Goal: Communication & Community: Answer question/provide support

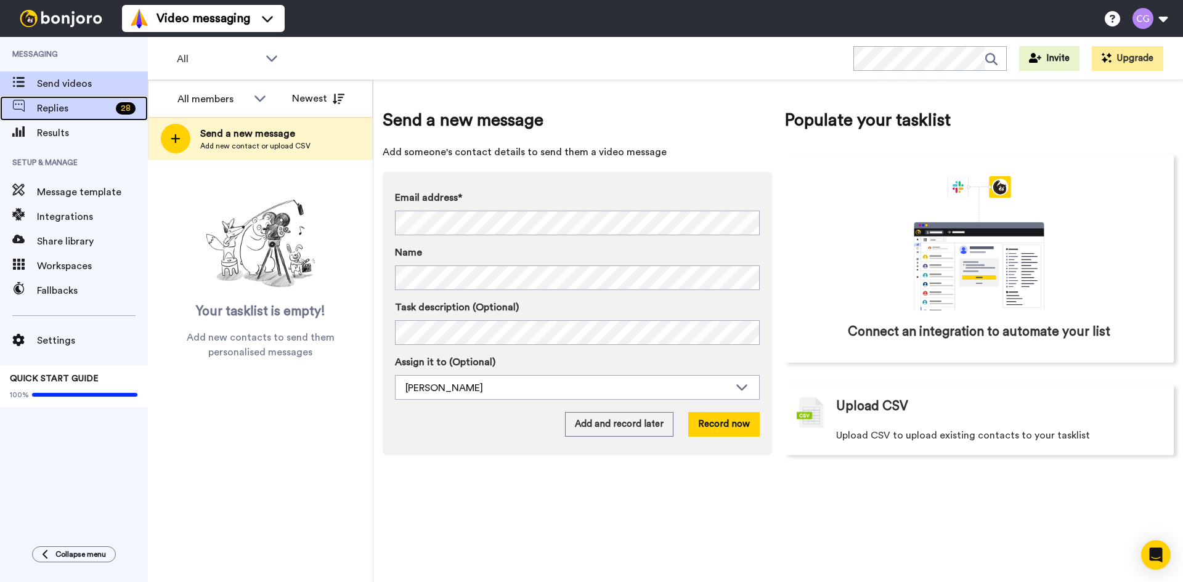
click at [86, 103] on span "Replies" at bounding box center [74, 108] width 74 height 15
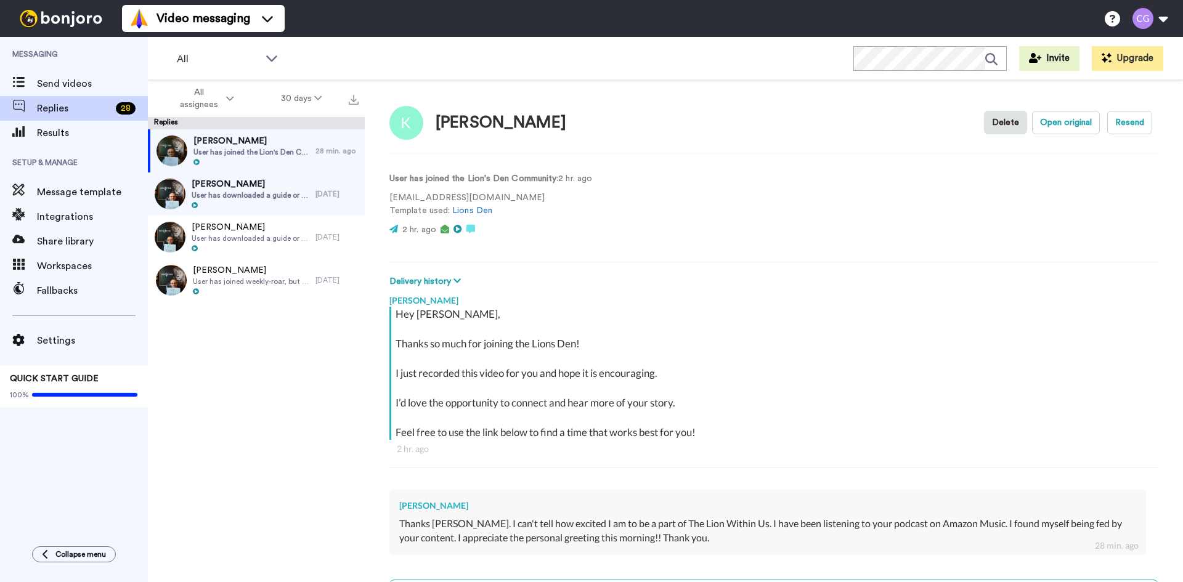
scroll to position [129, 0]
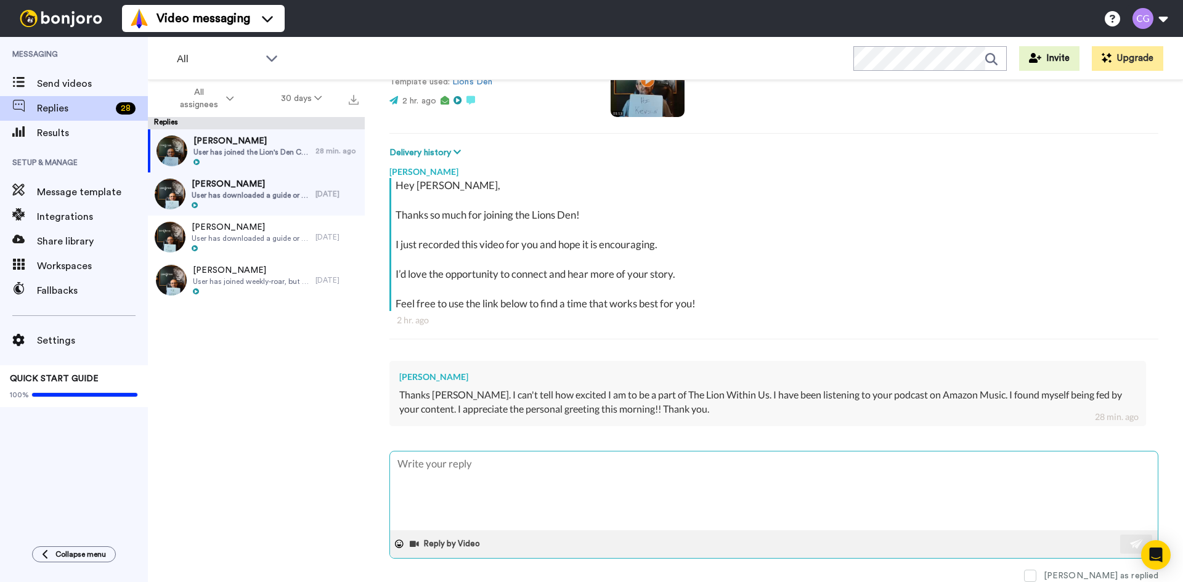
click at [533, 472] on textarea at bounding box center [773, 490] width 767 height 79
type textarea "x"
type textarea "T"
type textarea "x"
type textarea "Th"
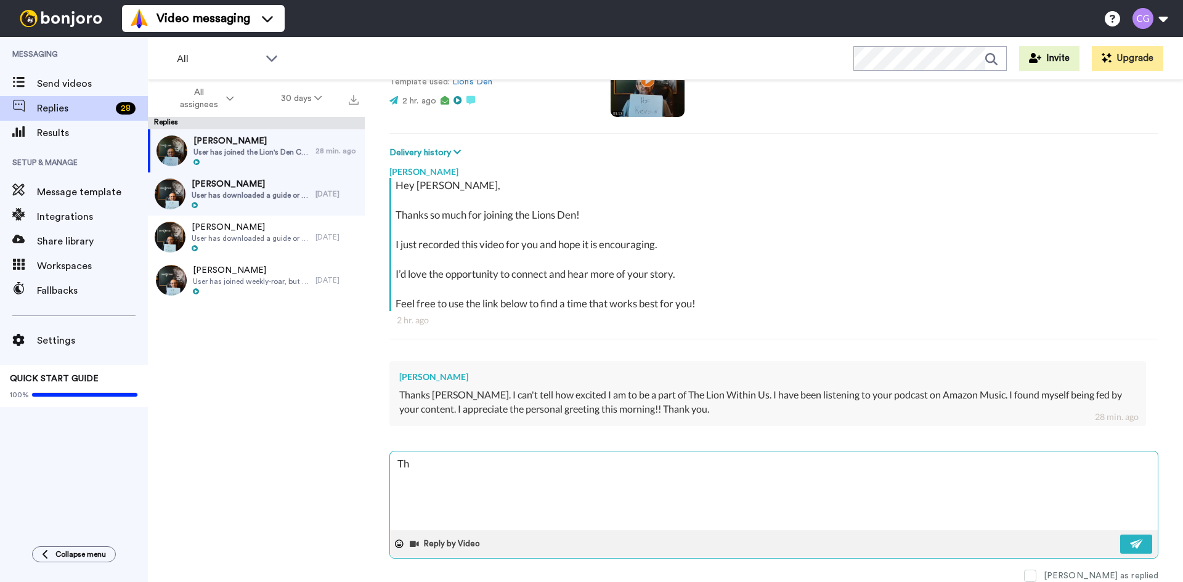
type textarea "x"
type textarea "Tha"
type textarea "x"
type textarea "Than"
type textarea "x"
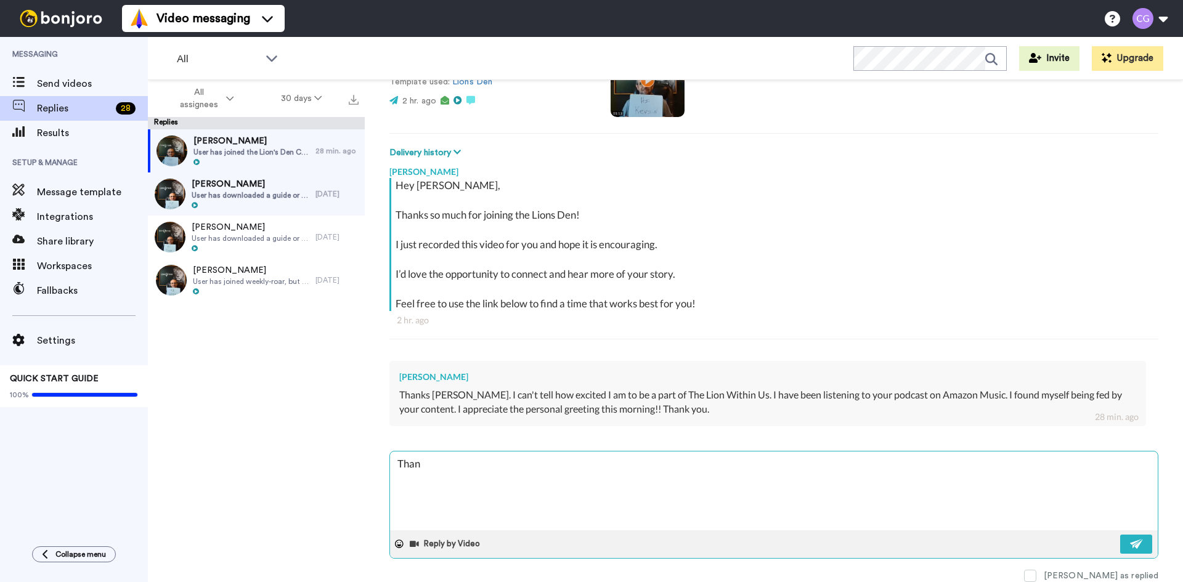
type textarea "Thank"
type textarea "x"
type textarea "Thank"
type textarea "x"
type textarea "Thank y"
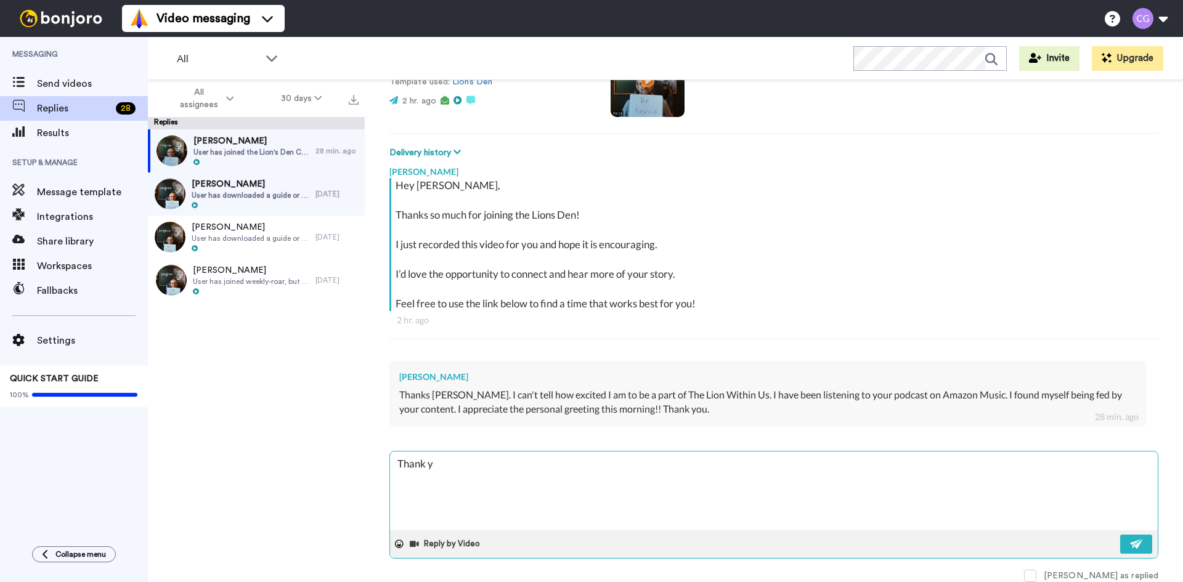
type textarea "x"
type textarea "Thank yo"
type textarea "x"
type textarea "Thank you"
type textarea "x"
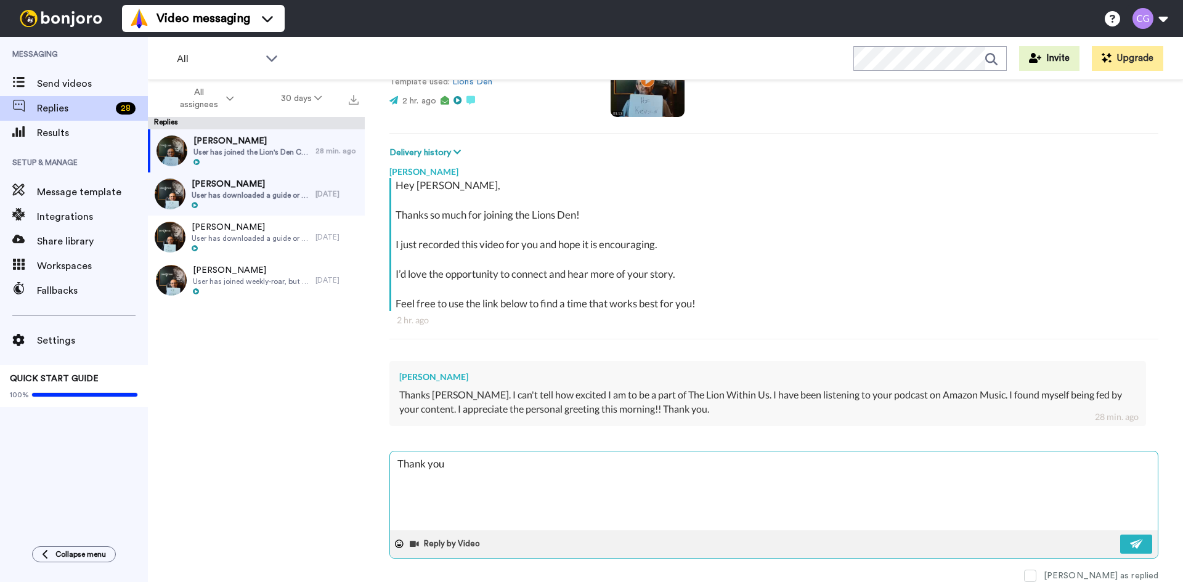
type textarea "Thank you"
type textarea "x"
type textarea "Thank you f"
type textarea "x"
type textarea "Thank you fo"
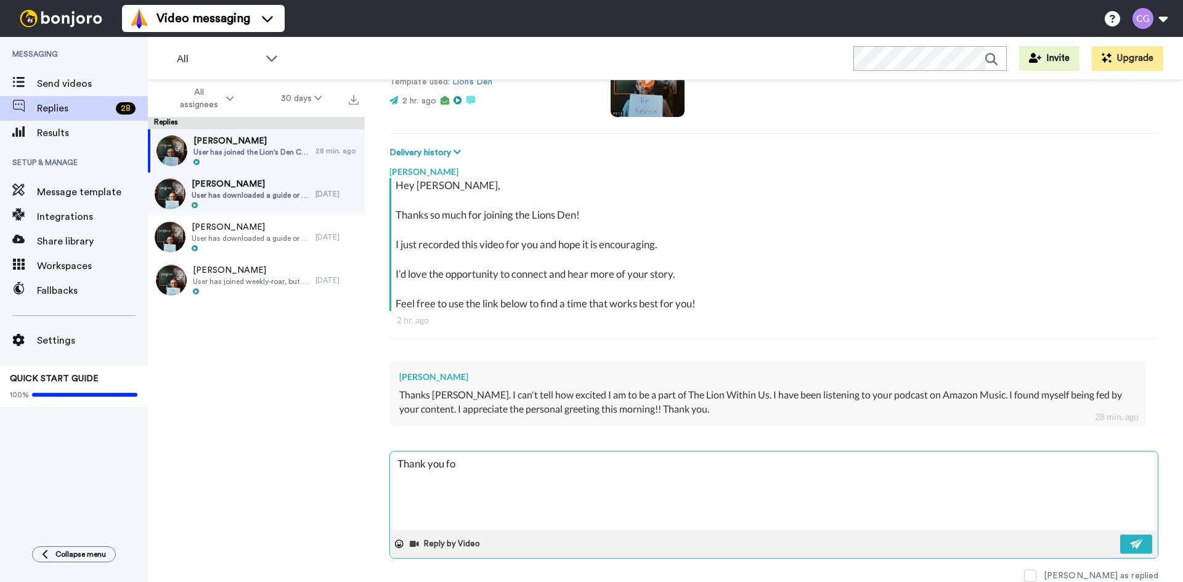
type textarea "x"
type textarea "Thank you for"
type textarea "x"
type textarea "Thank you for"
type textarea "x"
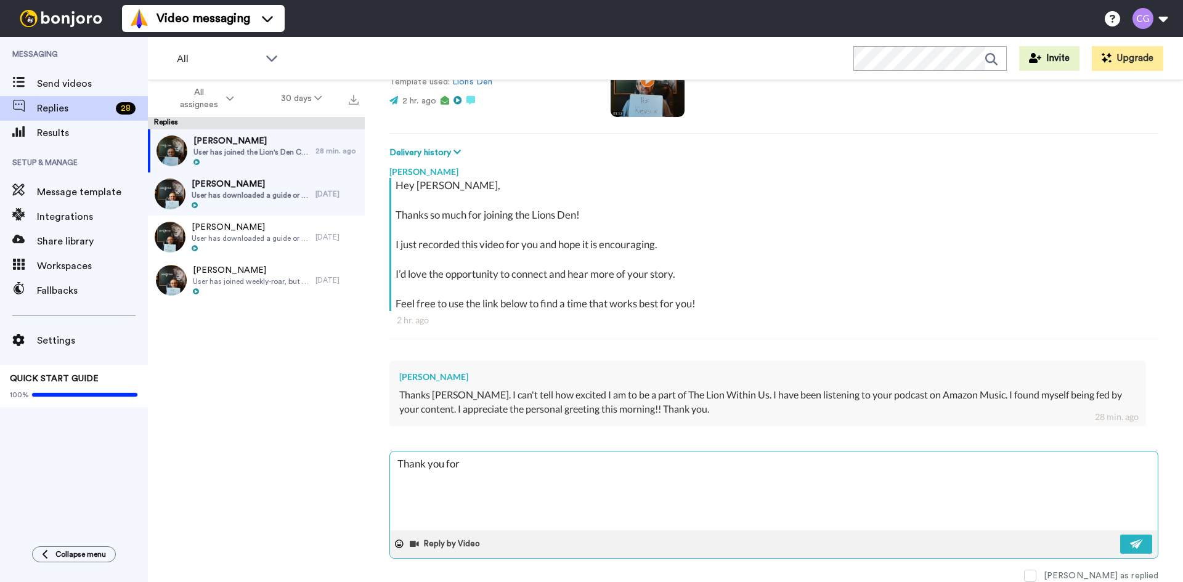
type textarea "Thank you for t"
type textarea "x"
type textarea "Thank you for th"
type textarea "x"
type textarea "Thank you for the"
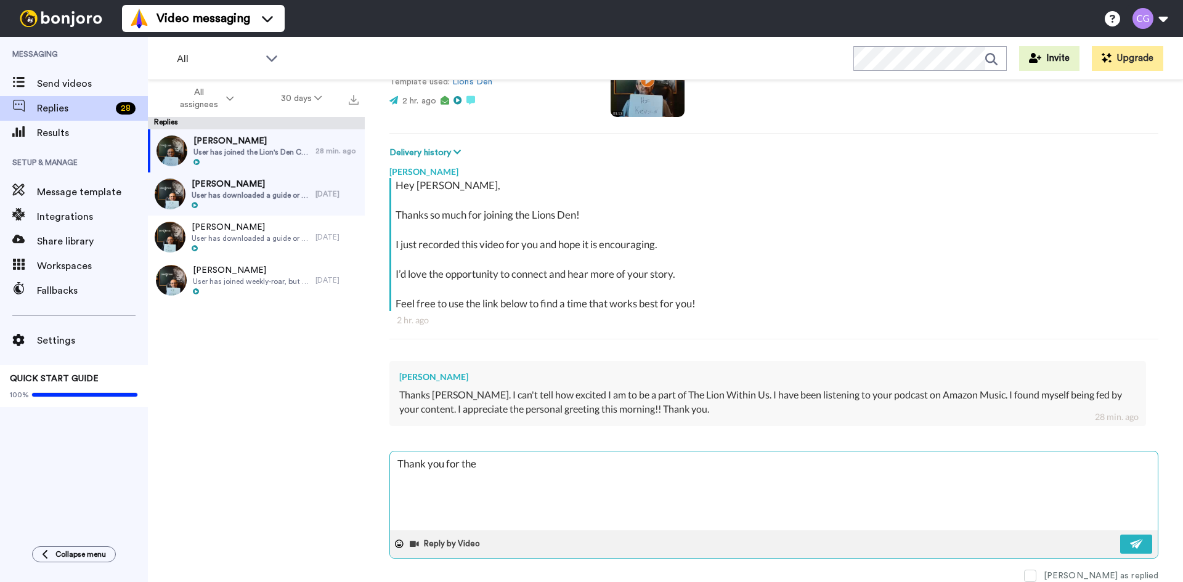
type textarea "x"
type textarea "Thank you for the"
type textarea "x"
type textarea "Thank you for the n"
type textarea "x"
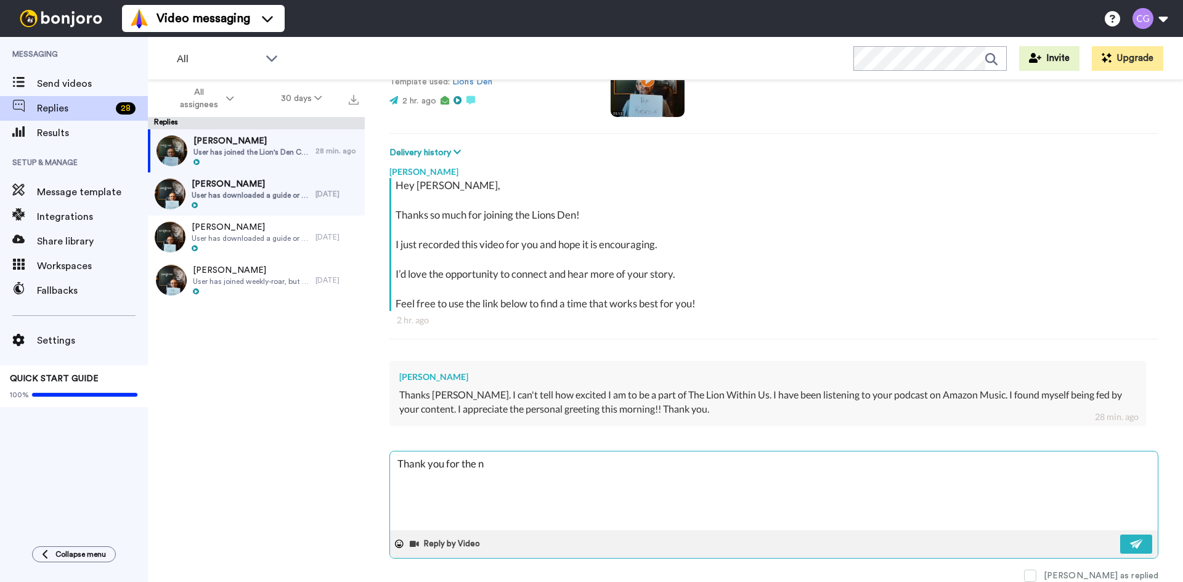
type textarea "Thank you for the no"
type textarea "x"
type textarea "Thank you for the not"
type textarea "x"
type textarea "Thank you for the note"
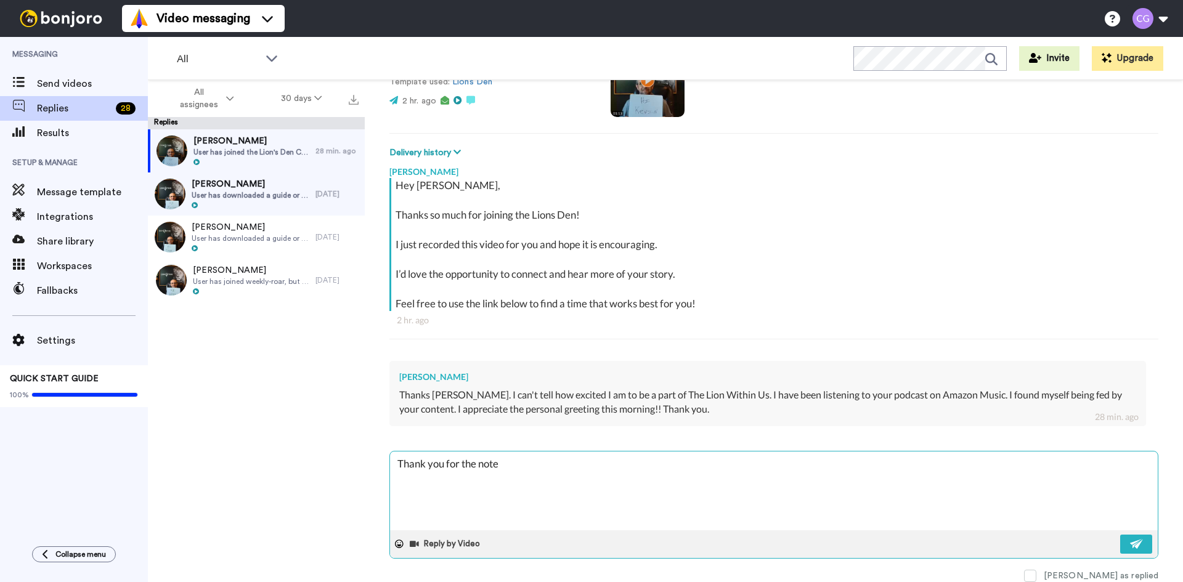
type textarea "x"
type textarea "Thank you for the note"
type textarea "x"
type textarea "Thank you for the note b"
type textarea "x"
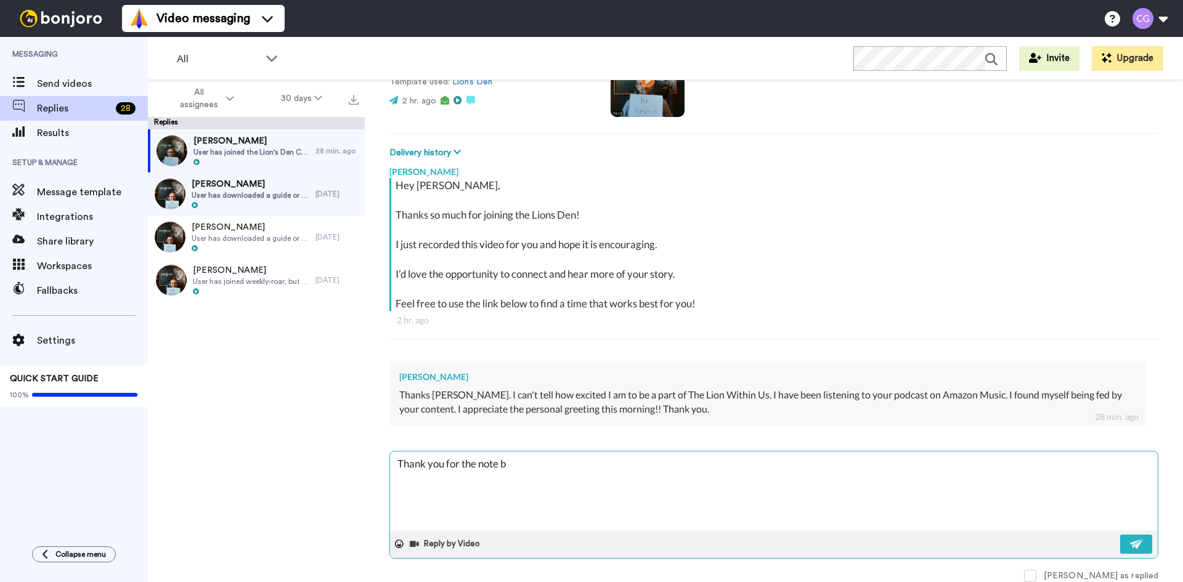
type textarea "Thank you for the note ba"
type textarea "x"
type textarea "Thank you for the note bac"
type textarea "x"
type textarea "Thank you for the note back"
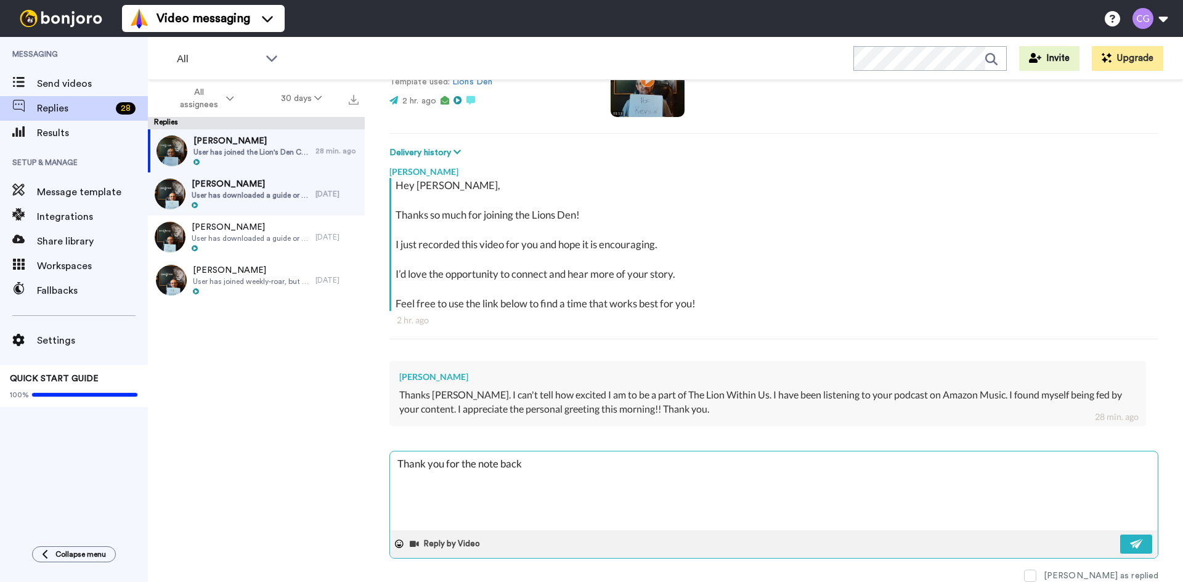
type textarea "x"
type textarea "Thank you for the note back"
type textarea "x"
type textarea "Thank you for the note back b"
type textarea "x"
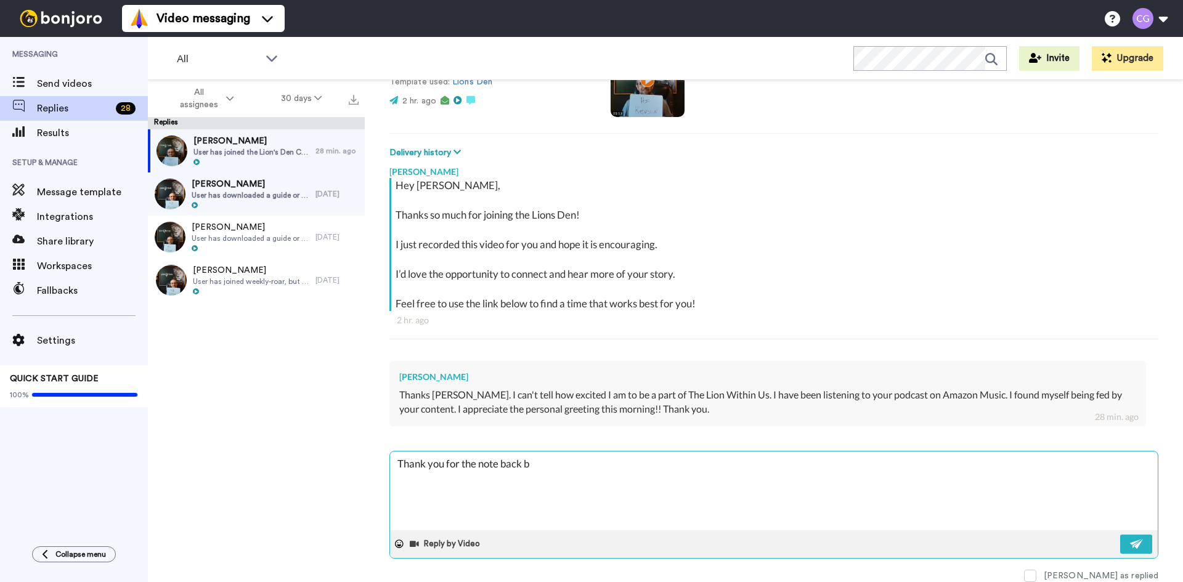
type textarea "Thank you for the note back bu"
type textarea "x"
type textarea "Thank you for the note back [PERSON_NAME]"
type textarea "x"
type textarea "Thank you for the note back [PERSON_NAME]"
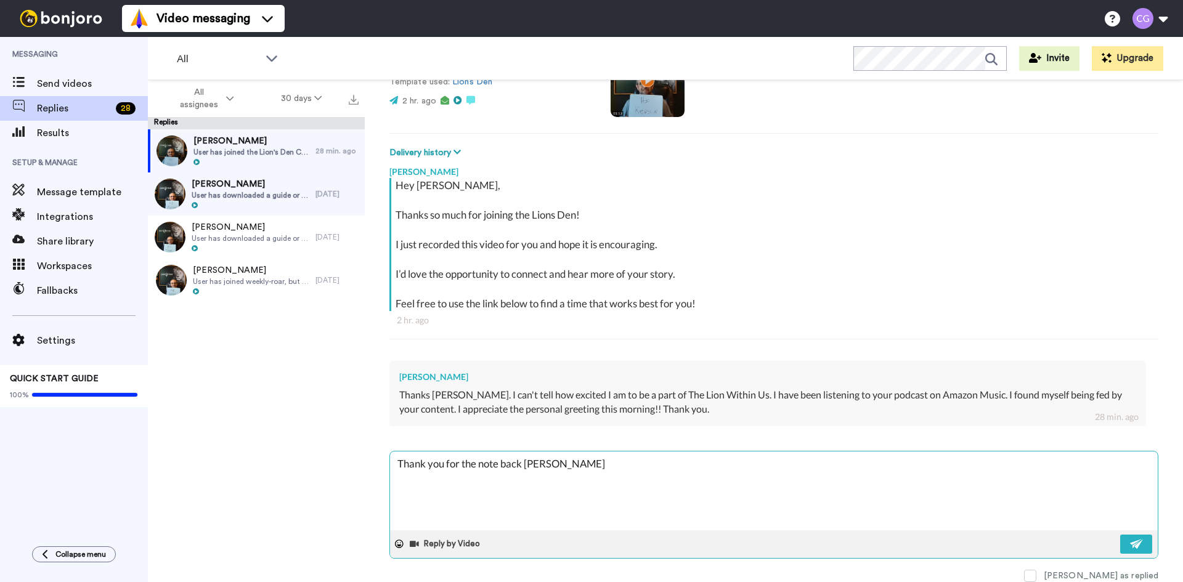
type textarea "x"
type textarea "Thank you for the note back [PERSON_NAME]"
type textarea "x"
type textarea "Thank you for the note back [PERSON_NAME]"
type textarea "x"
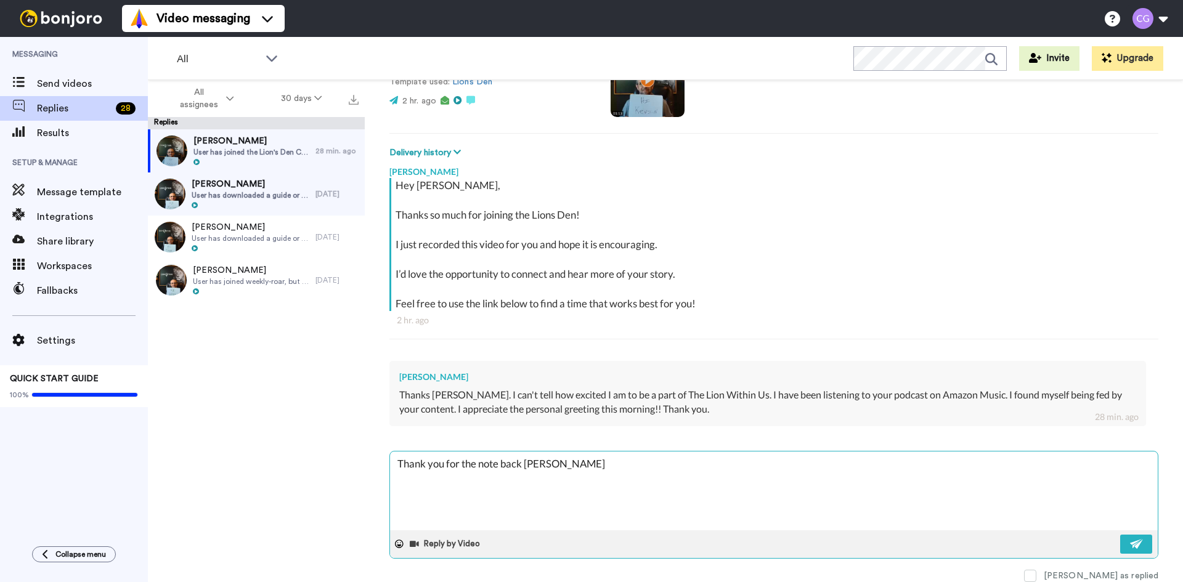
type textarea "Thank you for the note back buddy a"
type textarea "x"
type textarea "Thank you for the note back buddy an"
type textarea "x"
type textarea "Thank you for the note back [PERSON_NAME] and"
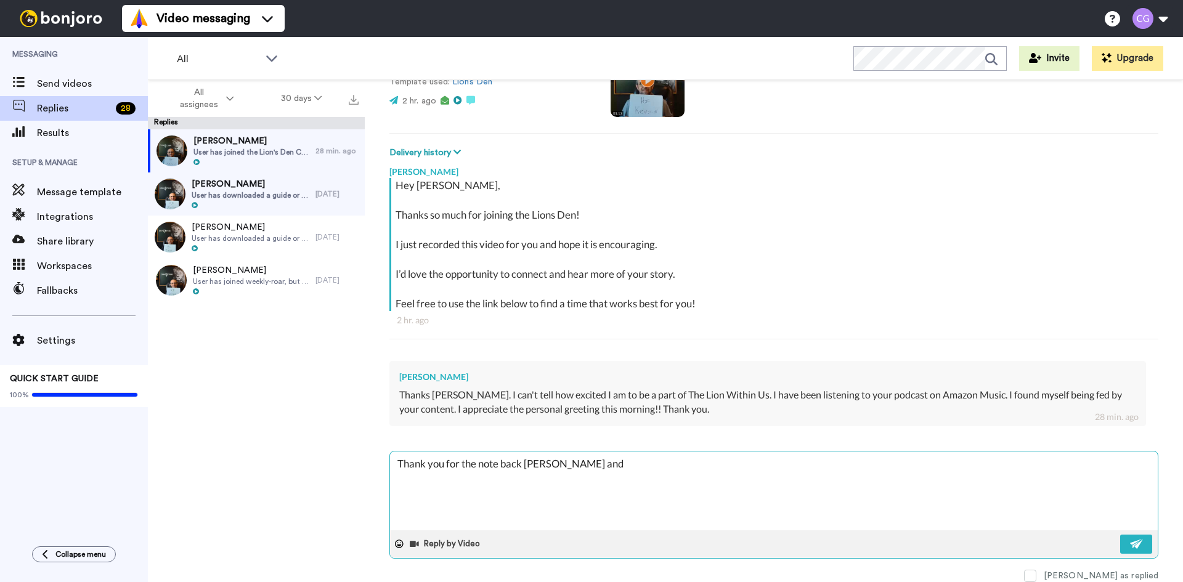
type textarea "x"
type textarea "Thank you for the note back [PERSON_NAME] and"
type textarea "x"
type textarea "Thank you for the note back [PERSON_NAME] and f"
type textarea "x"
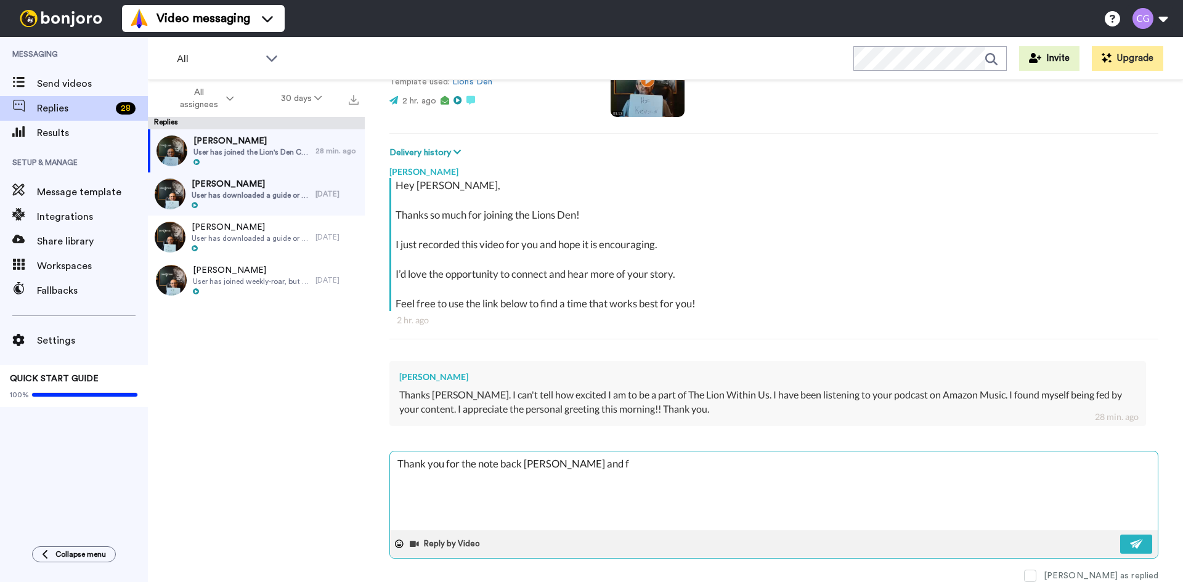
type textarea "Thank you for the note back [PERSON_NAME] and fo"
type textarea "x"
type textarea "Thank you for the note back buddy and for"
type textarea "x"
type textarea "Thank you for the note back buddy and for"
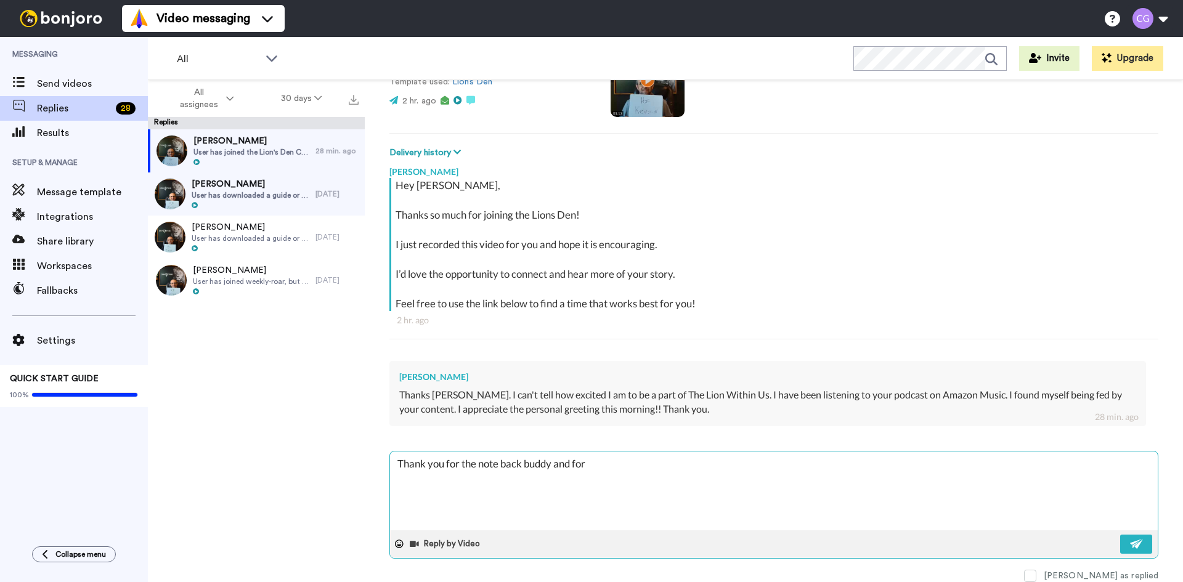
type textarea "x"
type textarea "Thank you for the note back [PERSON_NAME] and for l"
type textarea "x"
type textarea "Thank you for the note back [PERSON_NAME] and for [PERSON_NAME]"
type textarea "x"
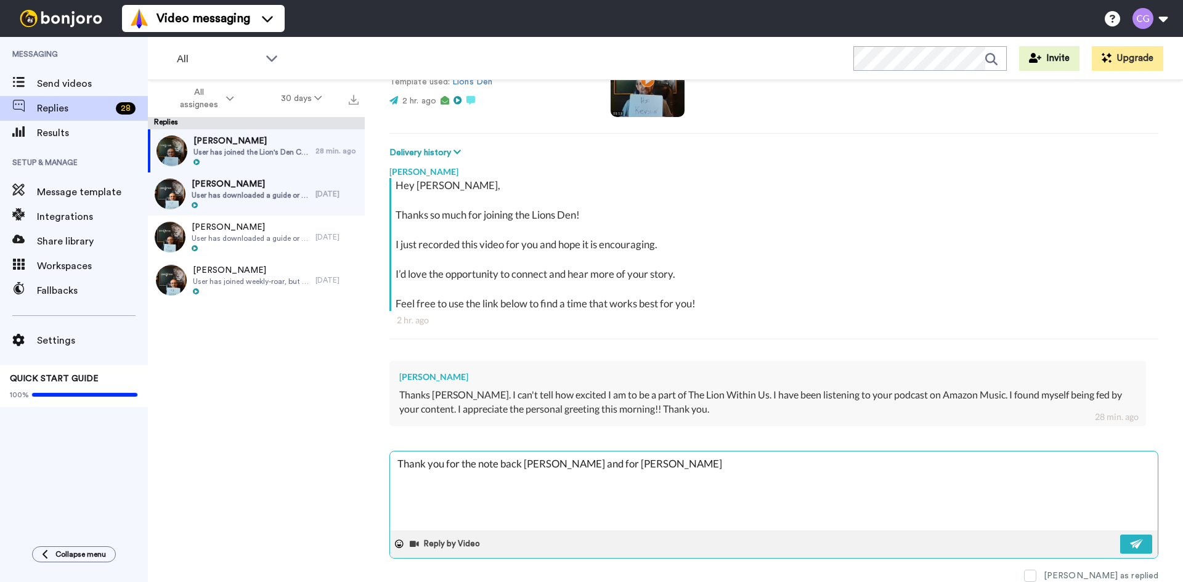
type textarea "Thank you for the note back [PERSON_NAME] and for lis"
type textarea "x"
type textarea "Thank you for the note back [PERSON_NAME] and for list"
type textarea "x"
type textarea "Thank you for the note back [PERSON_NAME] and for liste"
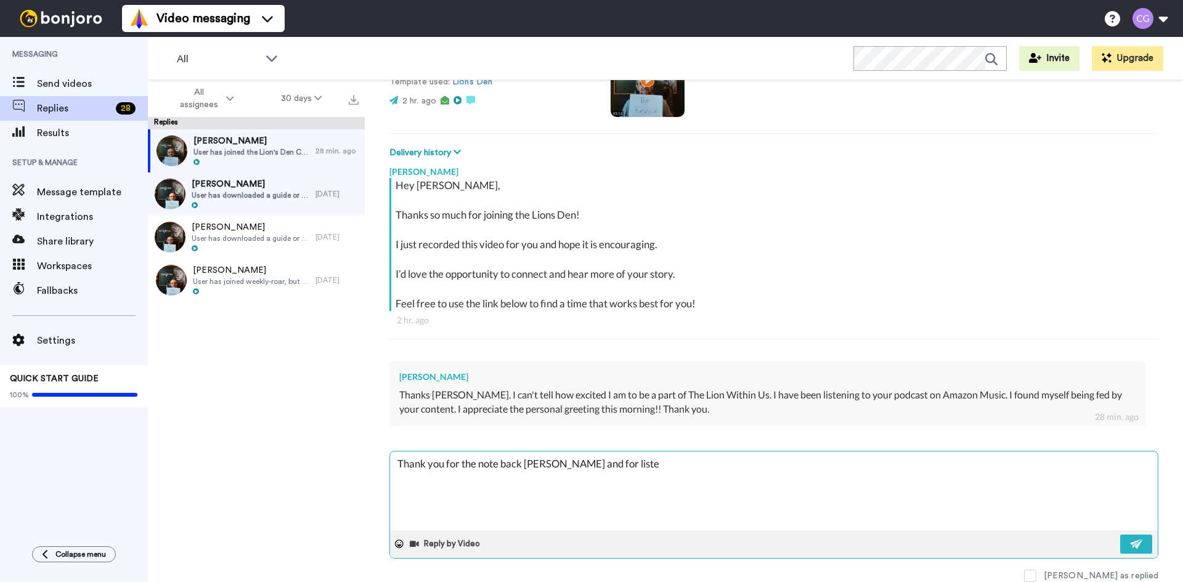
type textarea "x"
type textarea "Thank you for the note back buddy and for listen"
type textarea "x"
type textarea "Thank you for the note back [PERSON_NAME] and for listeni"
type textarea "x"
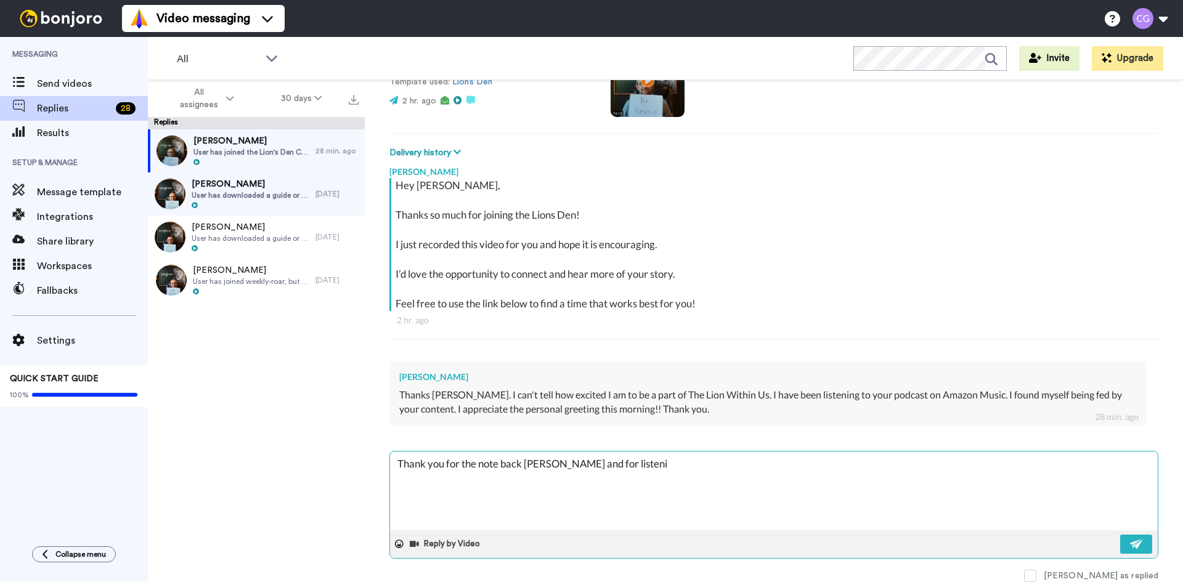
type textarea "Thank you for the note back [PERSON_NAME] and for listenin"
type textarea "x"
type textarea "Thank you for the note back [PERSON_NAME] and for listening"
type textarea "x"
type textarea "Thank you for the note back [PERSON_NAME] and for listening"
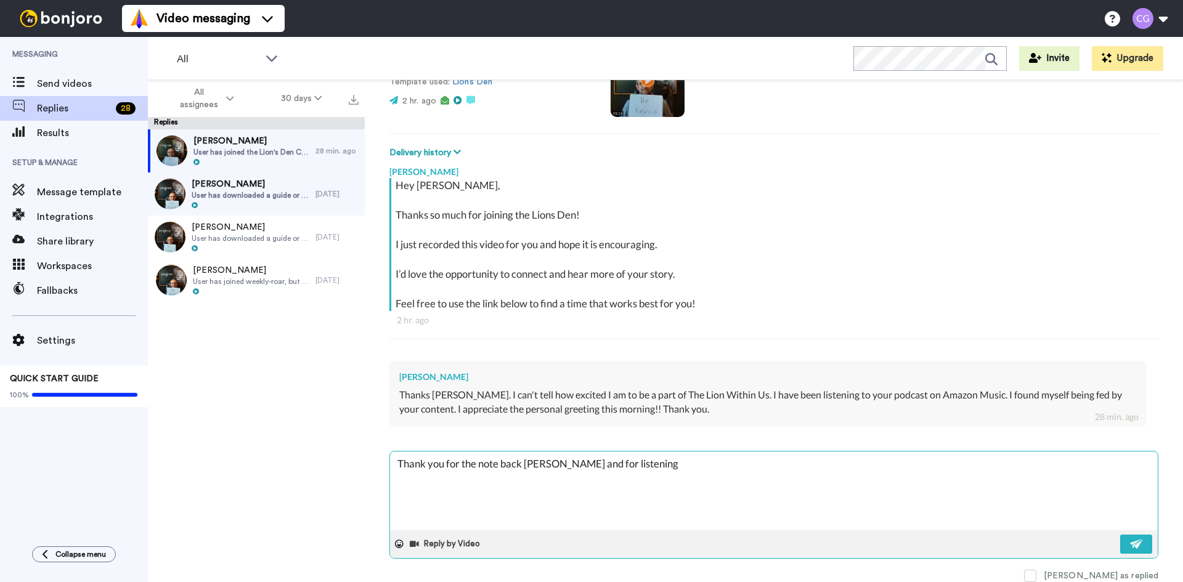
type textarea "x"
type textarea "Thank you for the note back [PERSON_NAME] and for listening t"
type textarea "x"
type textarea "Thank you for the note back [PERSON_NAME] and for listening to"
type textarea "x"
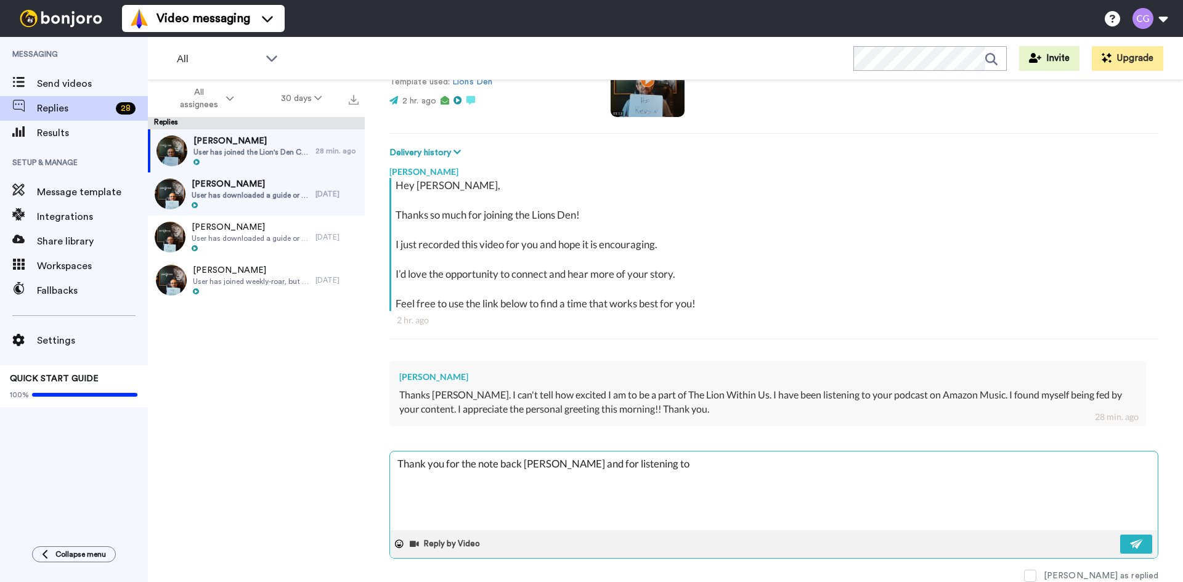
type textarea "Thank you for the note back [PERSON_NAME] and for listening to"
type textarea "x"
type textarea "Thank you for the note back [PERSON_NAME] and for listening to t"
type textarea "x"
type textarea "Thank you for the note back [PERSON_NAME] and for listening to th"
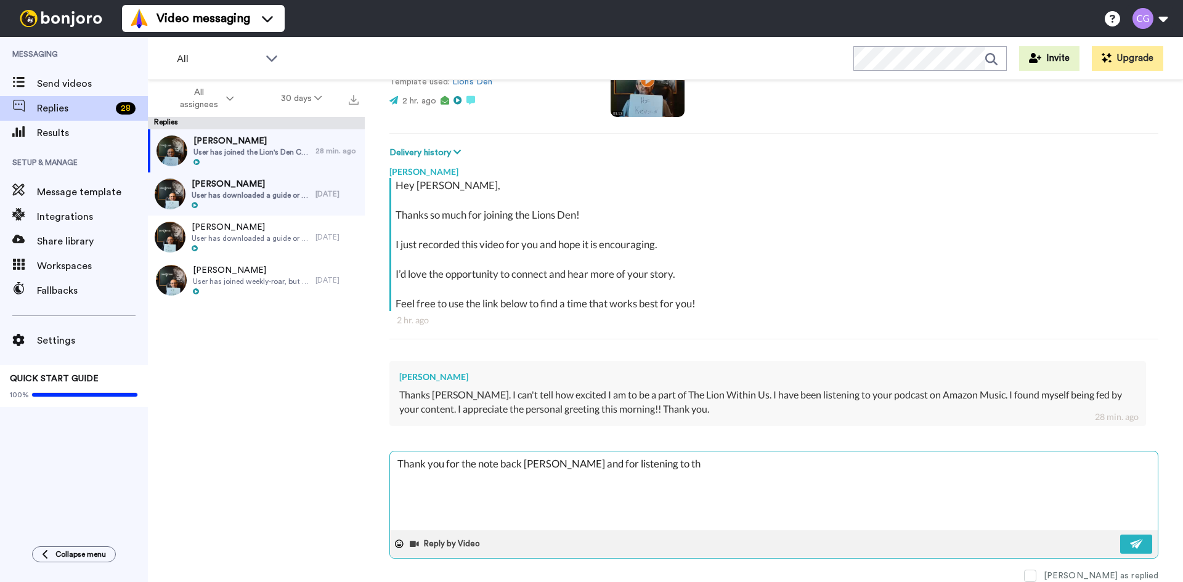
type textarea "x"
type textarea "Thank you for the note back [PERSON_NAME] and for listening to the"
type textarea "x"
type textarea "Thank you for the note back [PERSON_NAME] and for listening to the"
type textarea "x"
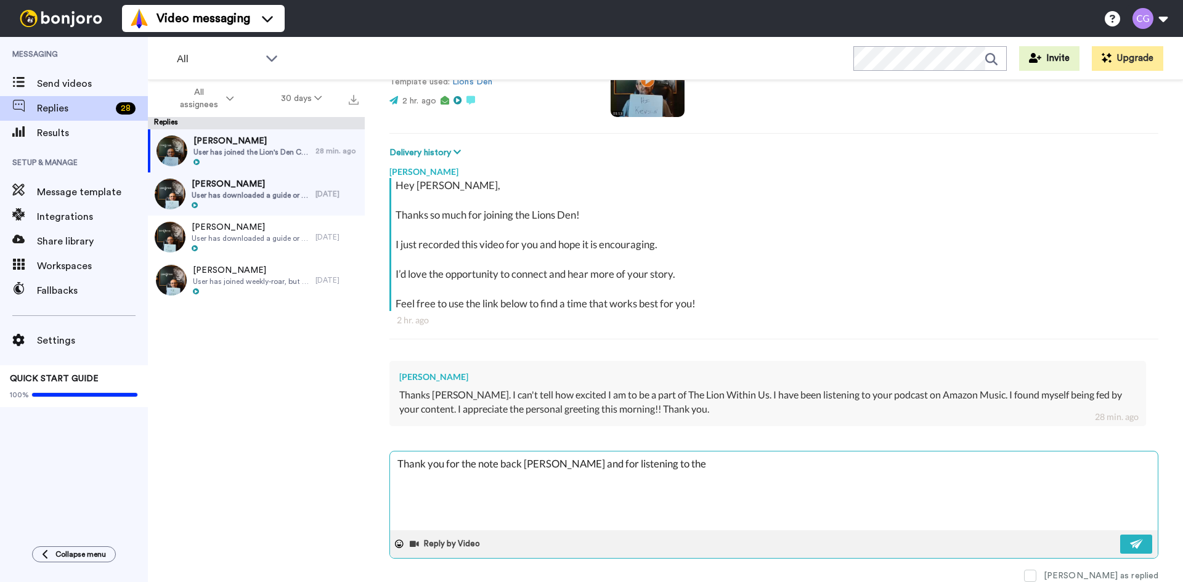
type textarea "Thank you for the note back [PERSON_NAME] and for listening to the s"
type textarea "x"
type textarea "Thank you for the note back [PERSON_NAME] and for listening to the sh"
type textarea "x"
type textarea "Thank you for the note back [PERSON_NAME] and for listening to the sho"
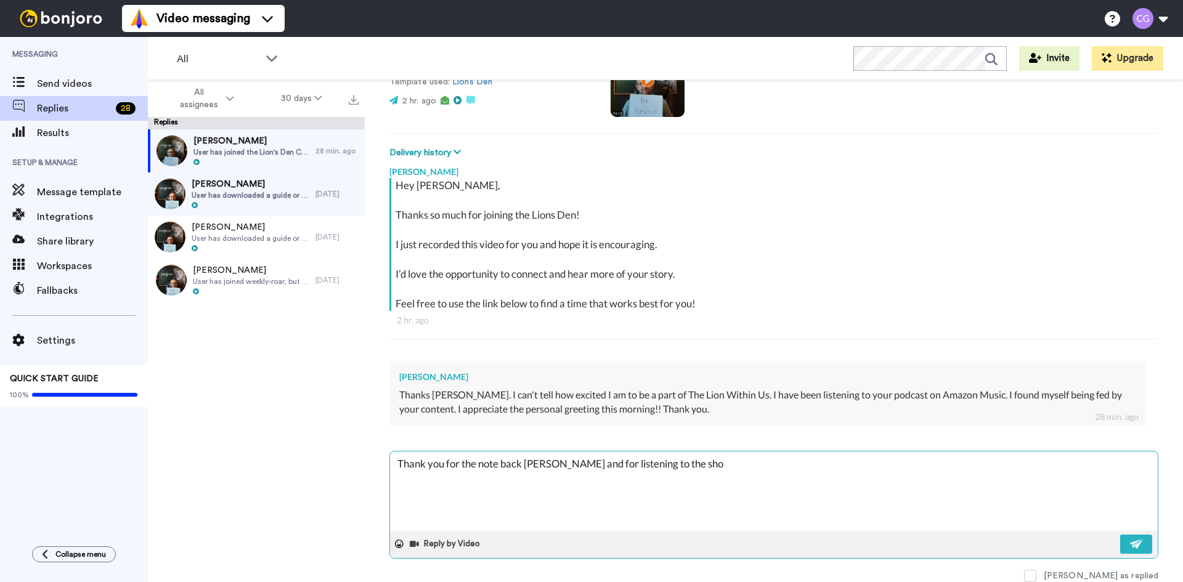
type textarea "x"
type textarea "Thank you for the note back [PERSON_NAME] and for listening to the show"
type textarea "x"
type textarea "Thank you for the note back [PERSON_NAME] and for listening to the show!"
type textarea "x"
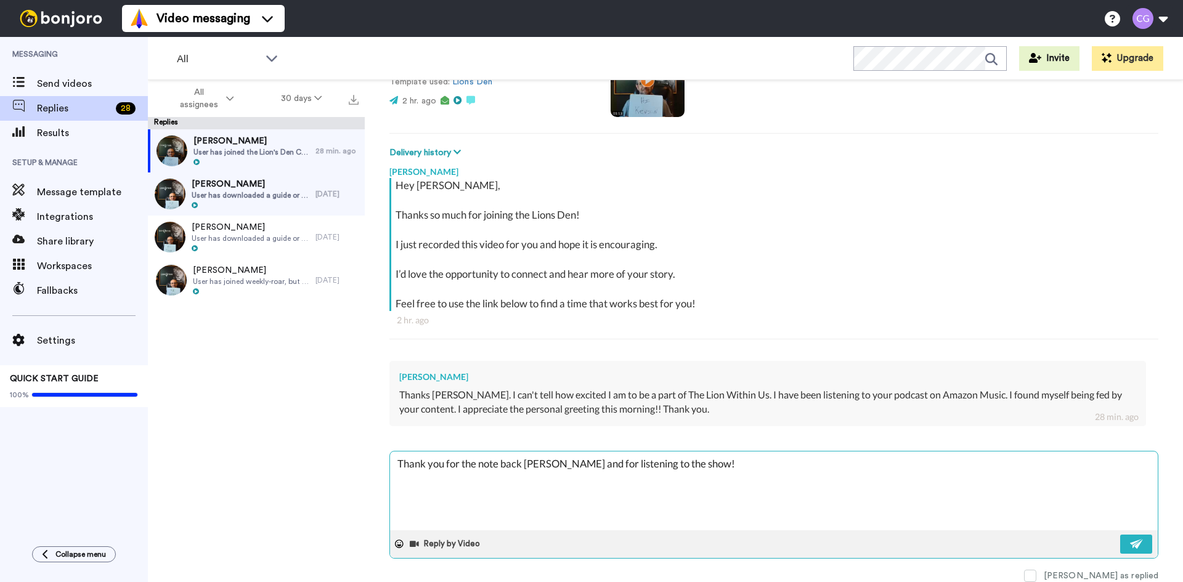
type textarea "Thank you for the note back [PERSON_NAME] and for listening to the show!"
type textarea "x"
type textarea "Thank you for the note back [PERSON_NAME] and for listening to the show! I"
type textarea "x"
type textarea "Thank you for the note back [PERSON_NAME] and for listening to the show! I'"
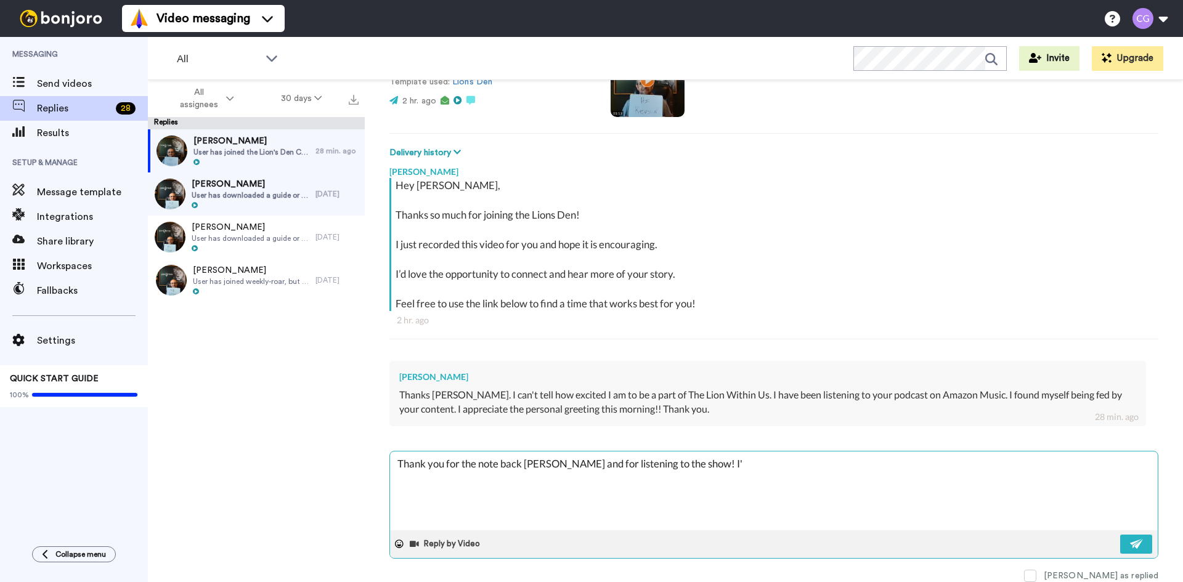
type textarea "x"
type textarea "Thank you for the note back [PERSON_NAME] and for listening to the show! I'd"
type textarea "x"
type textarea "Thank you for the note back [PERSON_NAME] and for listening to the show! I'd"
type textarea "x"
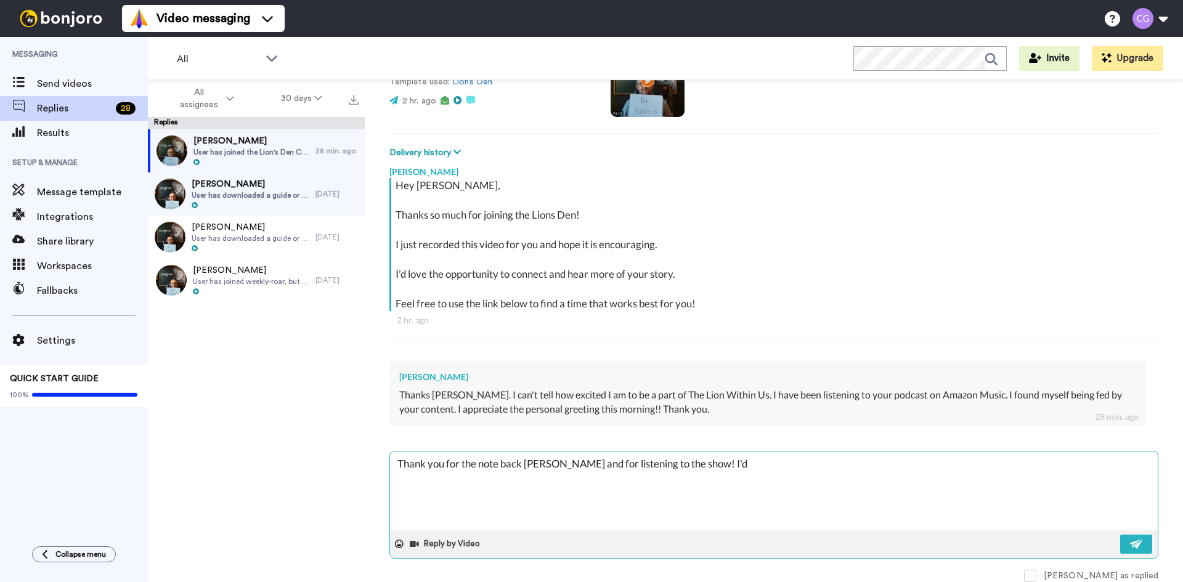
type textarea "Thank you for the note back [PERSON_NAME] and for listening to the show! I'd l"
type textarea "x"
type textarea "Thank you for the note back [PERSON_NAME] and for listening to the show! I'd lo"
type textarea "x"
type textarea "Thank you for the note back [PERSON_NAME] and for listening to the show! I'd lov"
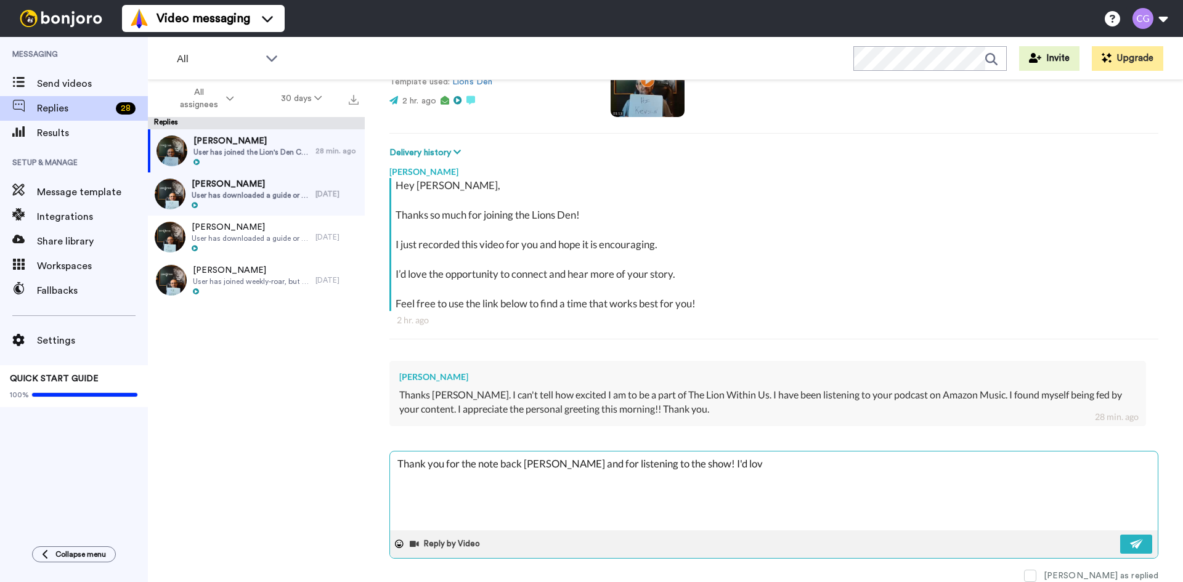
type textarea "x"
type textarea "Thank you for the note back [PERSON_NAME] and for listening to the show! I'd lo…"
type textarea "x"
type textarea "Thank you for the note back [PERSON_NAME] and for listening to the show! I'd lo…"
type textarea "x"
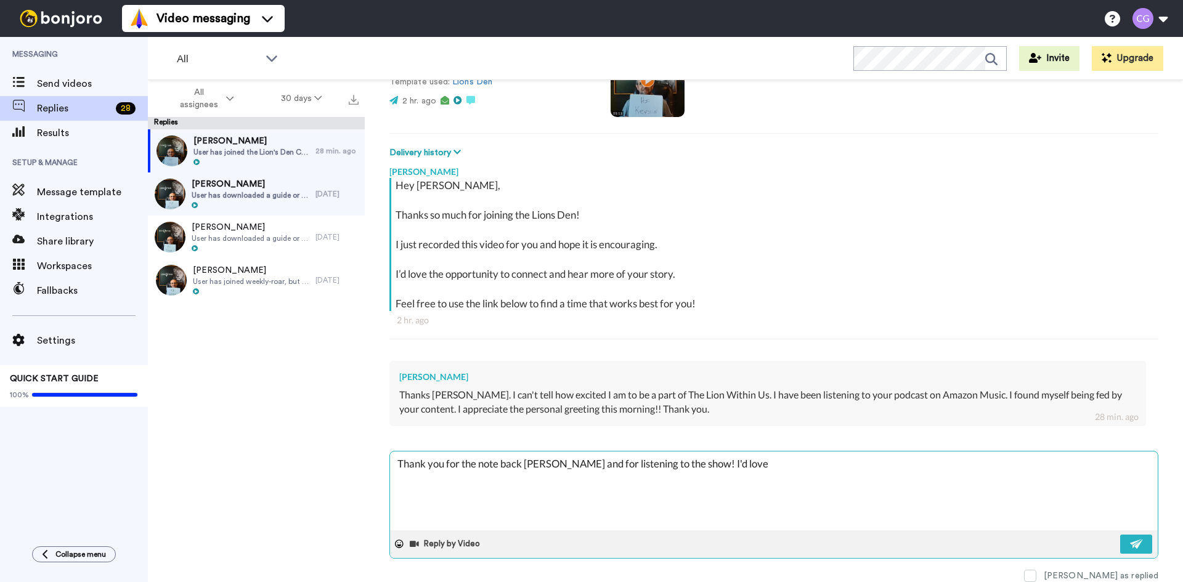
type textarea "Thank you for the note back [PERSON_NAME] and for listening to the show! I'd lo…"
type textarea "x"
type textarea "Thank you for the note back [PERSON_NAME] and for listening to the show! I'd lo…"
type textarea "x"
type textarea "Thank you for the note back [PERSON_NAME] and for listening to the show! I'd lo…"
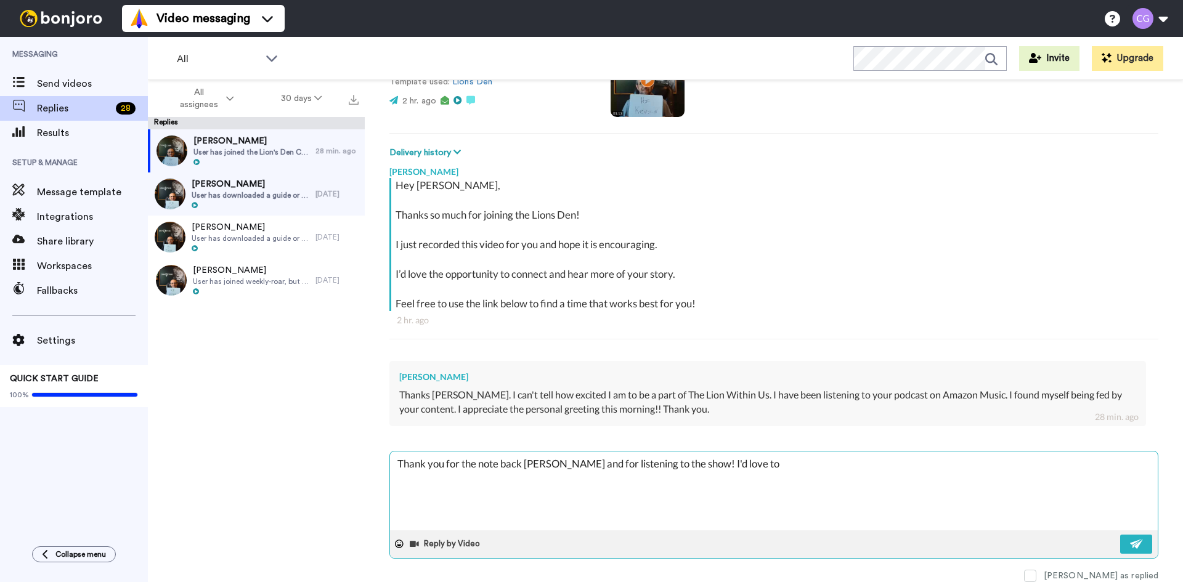
type textarea "x"
type textarea "Thank you for the note back [PERSON_NAME] and for listening to the show! I'd lo…"
type textarea "x"
type textarea "Thank you for the note back [PERSON_NAME] and for listening to the show! I'd lo…"
type textarea "x"
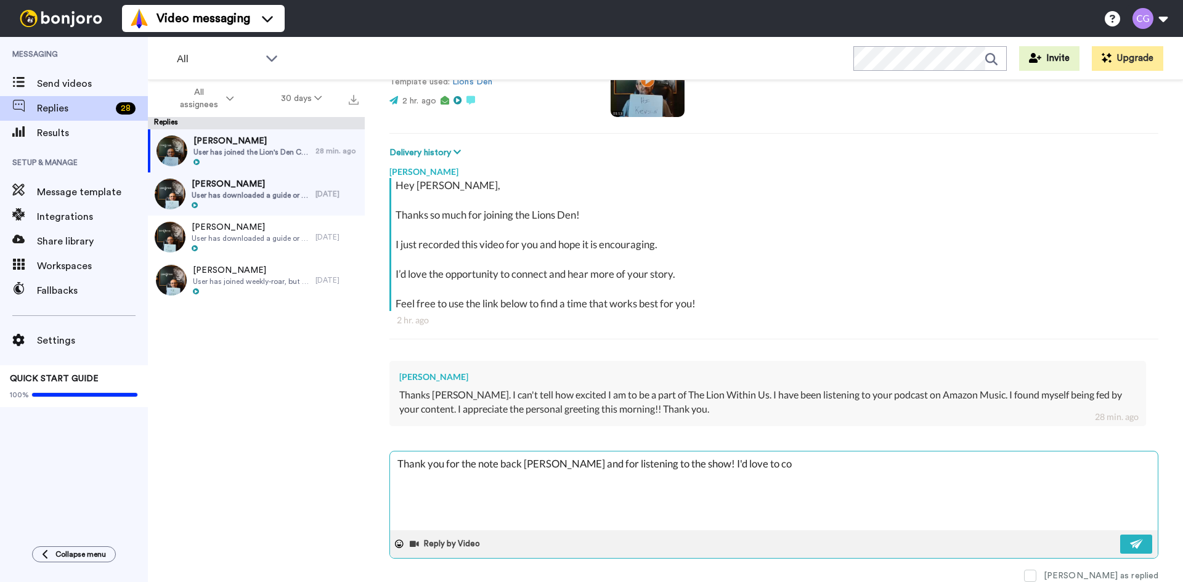
type textarea "Thank you for the note back [PERSON_NAME] and for listening to the show! I'd lo…"
type textarea "x"
type textarea "Thank you for the note back [PERSON_NAME] and for listening to the show! I'd lo…"
type textarea "x"
type textarea "Thank you for the note back [PERSON_NAME] and for listening to the show! I'd lo…"
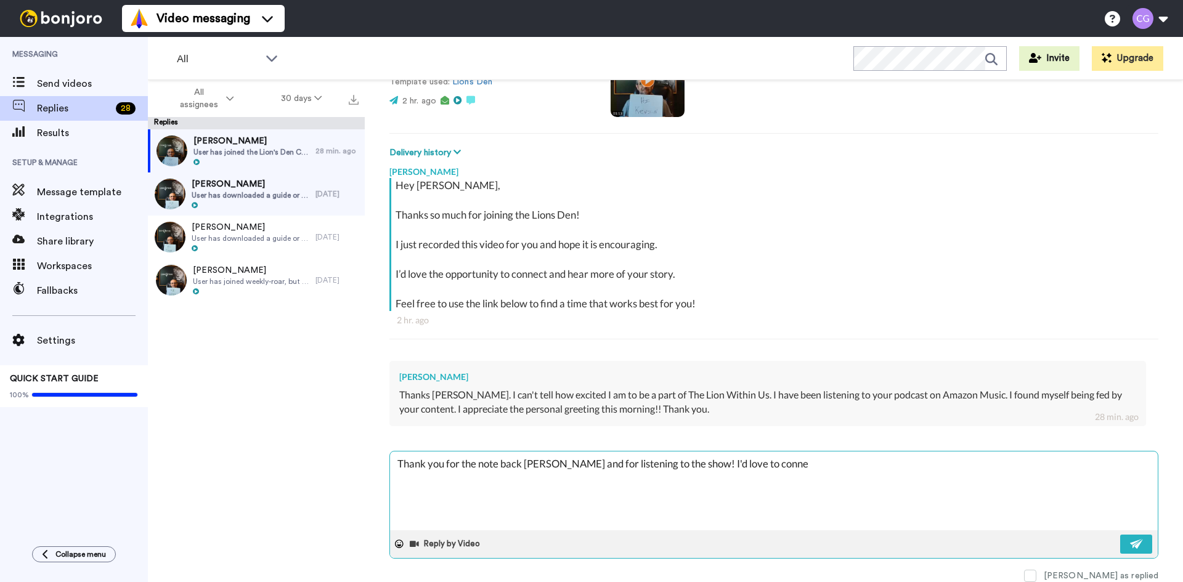
type textarea "x"
type textarea "Thank you for the note back [PERSON_NAME] and for listening to the show! I'd lo…"
type textarea "x"
type textarea "Thank you for the note back [PERSON_NAME] and for listening to the show! I'd lo…"
type textarea "x"
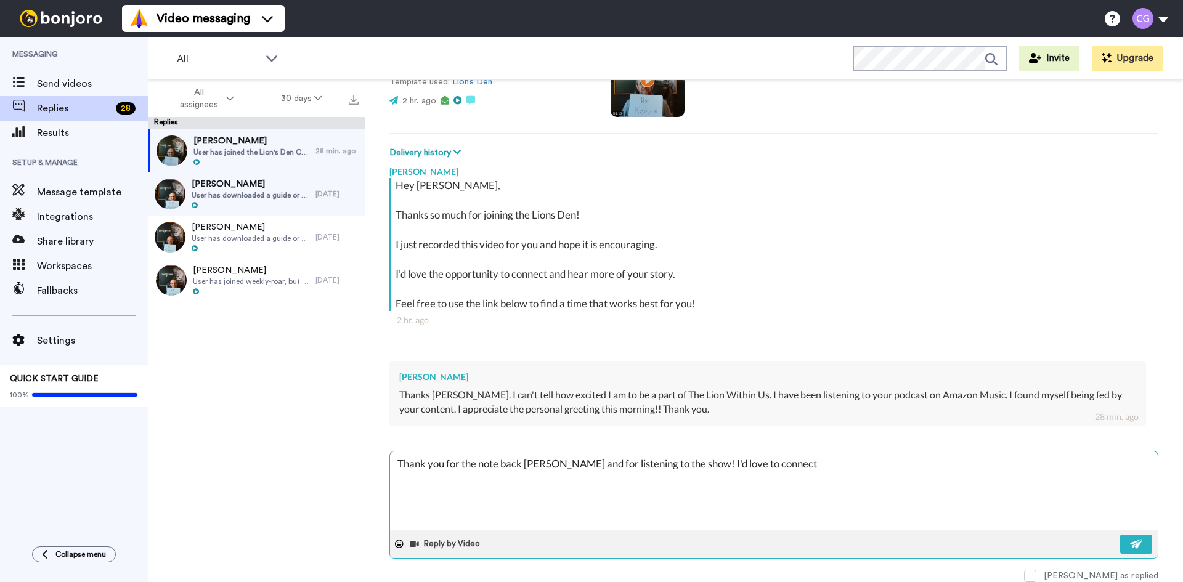
type textarea "Thank you for the note back [PERSON_NAME] and for listening to the show! I'd lo…"
type textarea "x"
type textarea "Thank you for the note back [PERSON_NAME] and for listening to the show! I'd lo…"
type textarea "x"
type textarea "Thank you for the note back [PERSON_NAME] and for listening to the show! I'd lo…"
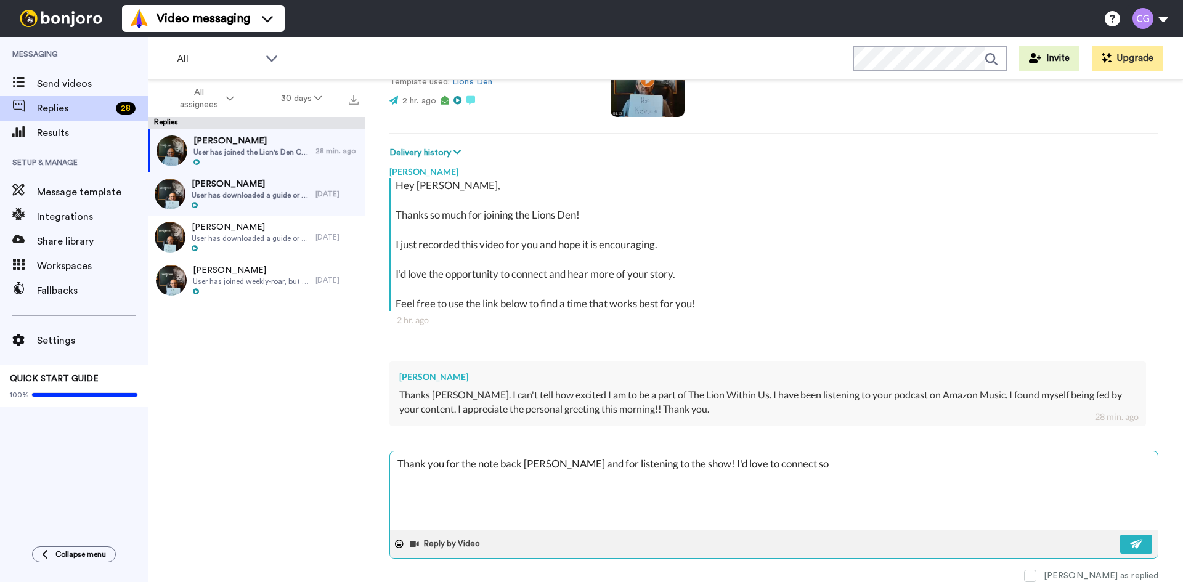
type textarea "x"
type textarea "Thank you for the note back [PERSON_NAME] and for listening to the show! I'd lo…"
type textarea "x"
type textarea "Thank you for the note back [PERSON_NAME] and for listening to the show! I'd lo…"
type textarea "x"
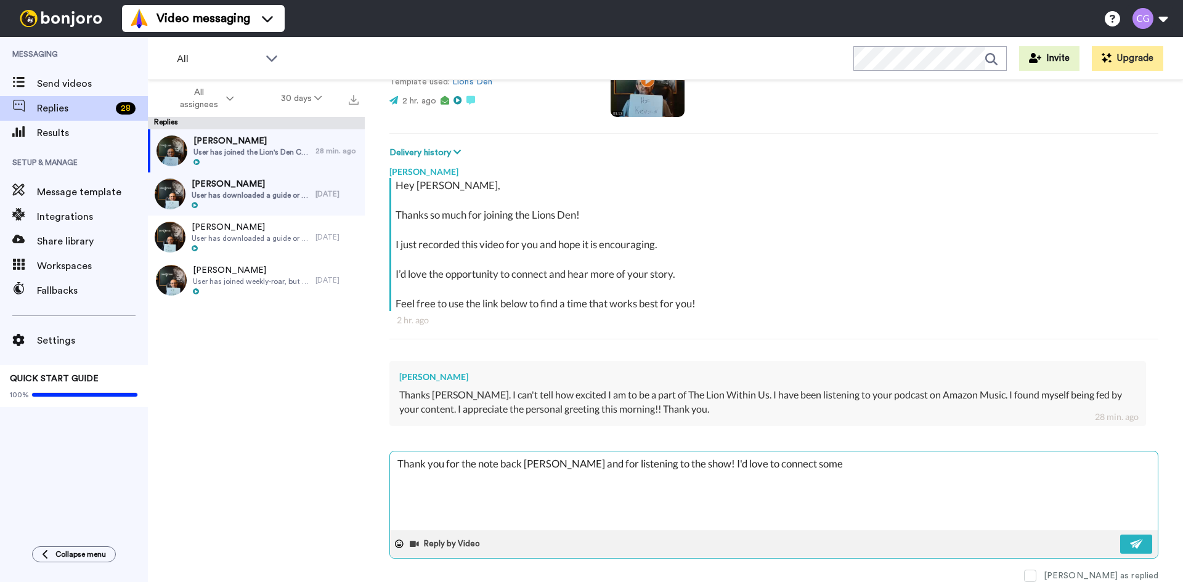
type textarea "Thank you for the note back [PERSON_NAME] and for listening to the show! I'd lo…"
type textarea "x"
type textarea "Thank you for the note back [PERSON_NAME] and for listening to the show! I'd lo…"
type textarea "x"
type textarea "Thank you for the note back [PERSON_NAME] and for listening to the show! I'd lo…"
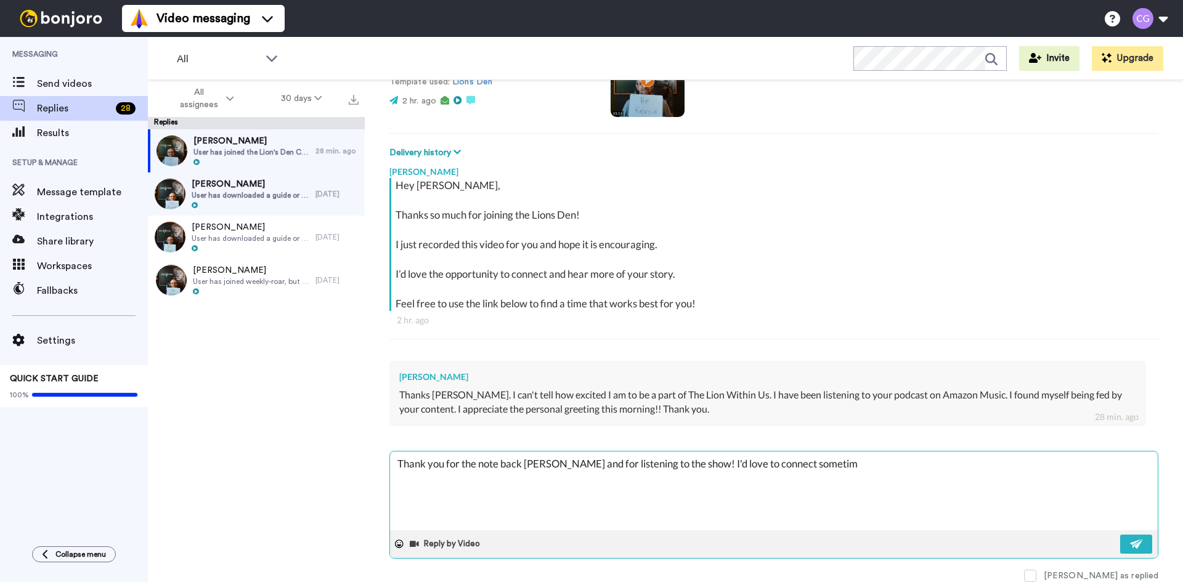
type textarea "x"
type textarea "Thank you for the note back [PERSON_NAME] and for listening to the show! I'd lo…"
type textarea "x"
type textarea "Thank you for the note back [PERSON_NAME] and for listening to the show! I'd lo…"
type textarea "x"
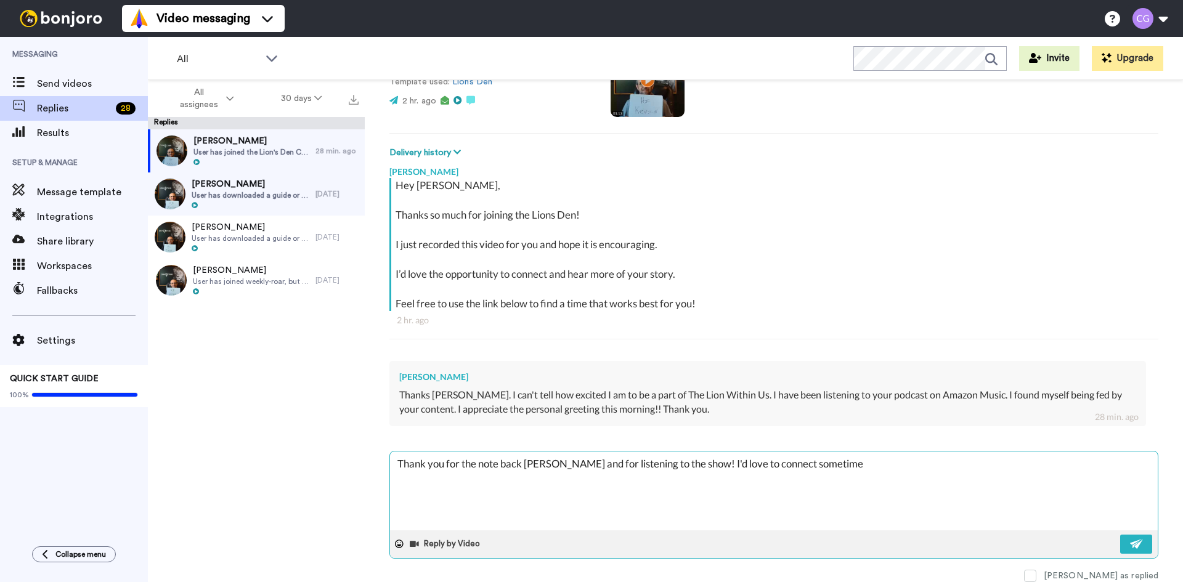
type textarea "Thank you for the note back [PERSON_NAME] and for listening to the show! I'd lo…"
type textarea "x"
type textarea "Thank you for the note back [PERSON_NAME] and for listening to the show! I'd lo…"
type textarea "x"
type textarea "Thank you for the note back [PERSON_NAME] and for listening to the show! I'd lo…"
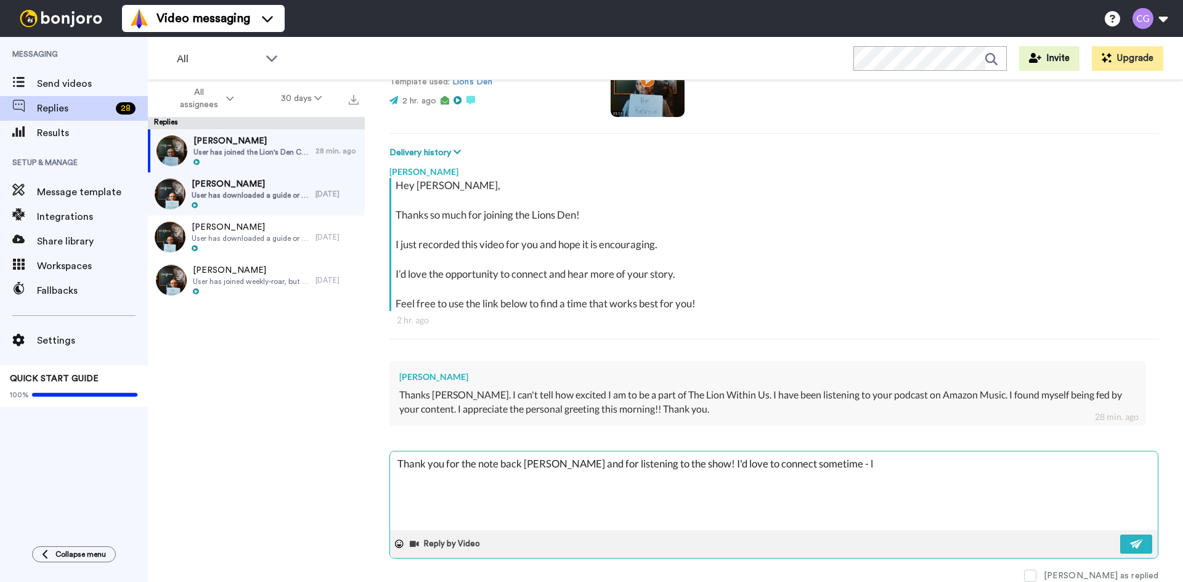
type textarea "x"
type textarea "Thank you for the note back [PERSON_NAME] and for listening to the show! I'd lo…"
type textarea "x"
type textarea "Thank you for the note back [PERSON_NAME] and for listening to the show! I'd lo…"
type textarea "x"
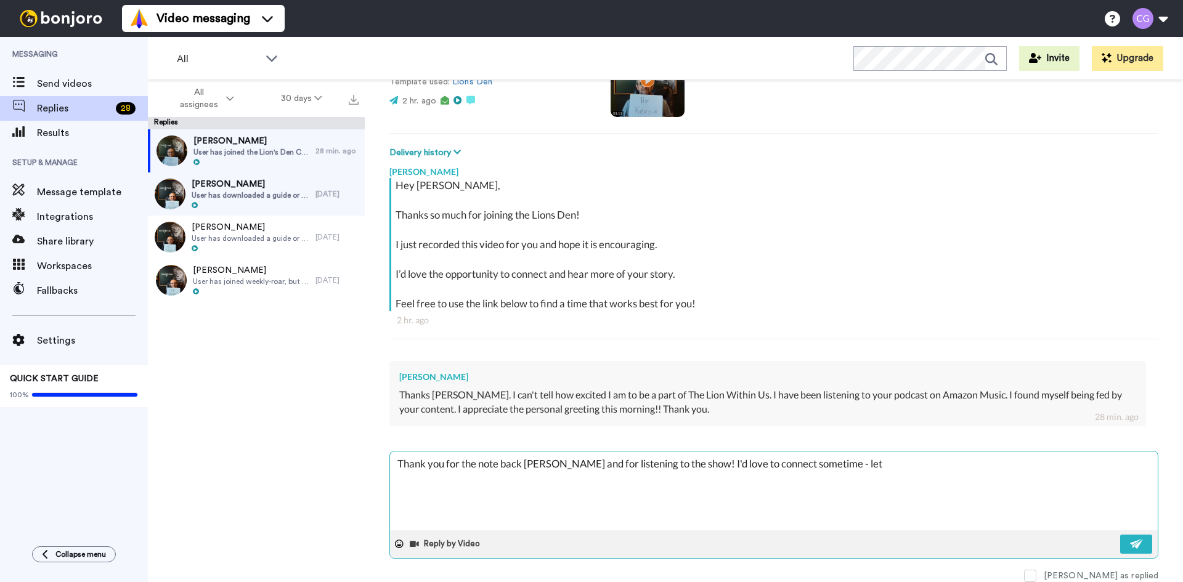
type textarea "Thank you for the note back [PERSON_NAME] and for listening to the show! I'd lo…"
click at [1125, 536] on button at bounding box center [1136, 544] width 32 height 19
